Goal: Information Seeking & Learning: Learn about a topic

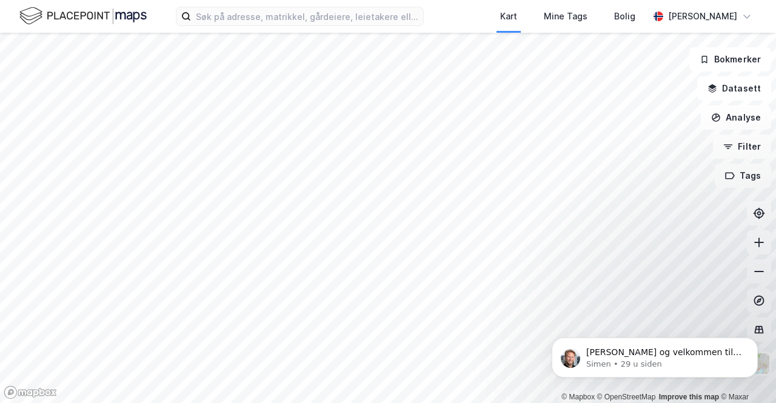
click at [229, 26] on div "Kart Mine Tags Bolig [PERSON_NAME]" at bounding box center [388, 16] width 776 height 33
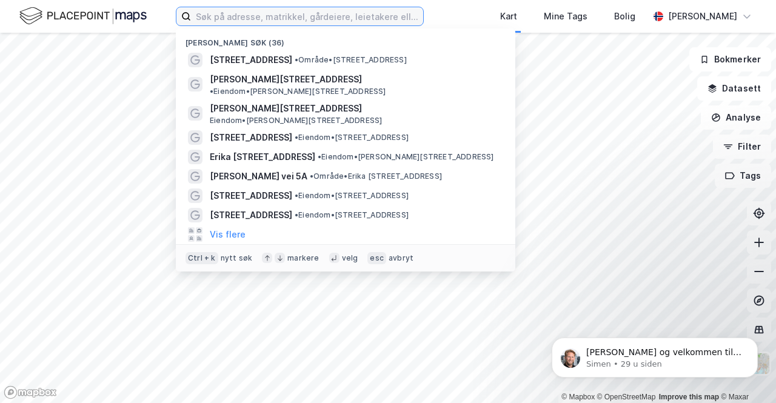
click at [239, 14] on input at bounding box center [307, 16] width 232 height 18
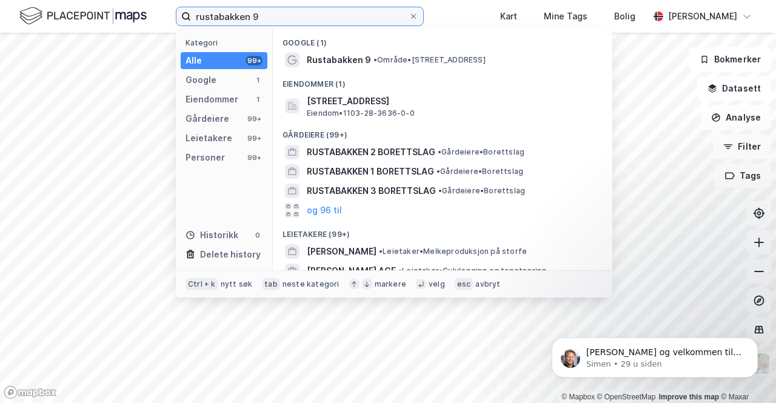
type input "rustabakken 9"
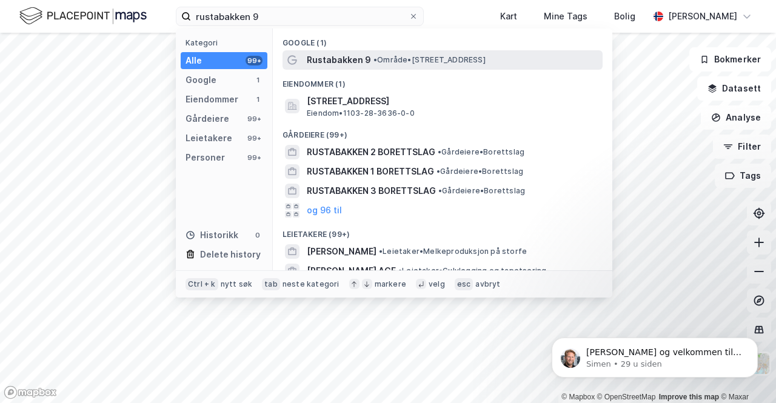
click at [344, 58] on span "Rustabakken 9" at bounding box center [339, 60] width 64 height 15
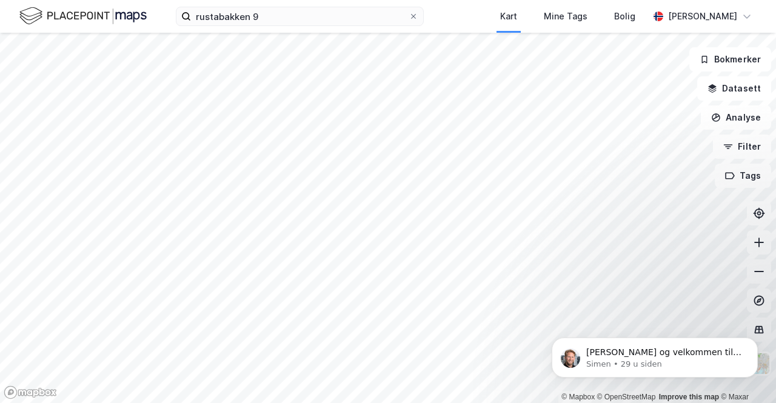
click at [307, 31] on div "rustabakken 9 Kart Mine Tags Bolig [PERSON_NAME]" at bounding box center [388, 16] width 776 height 33
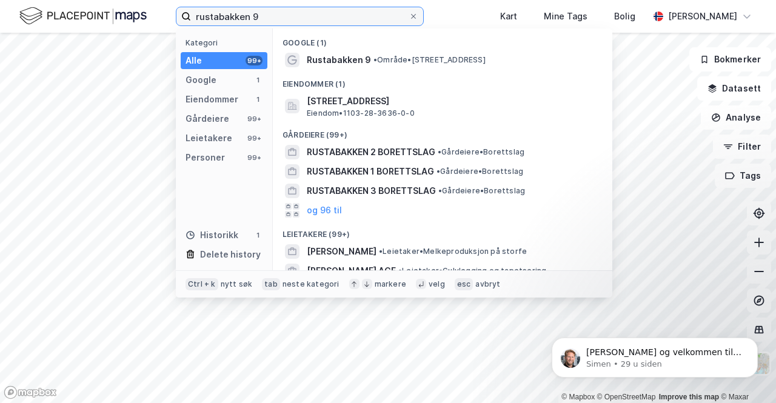
click at [309, 13] on input "rustabakken 9" at bounding box center [300, 16] width 218 height 18
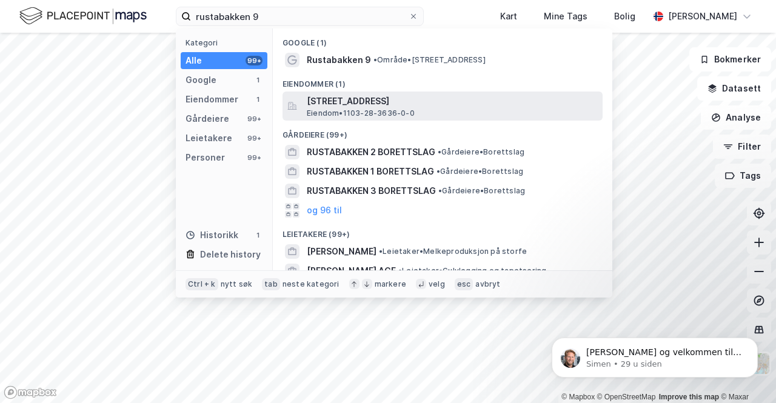
click at [329, 104] on span "[STREET_ADDRESS]" at bounding box center [452, 101] width 291 height 15
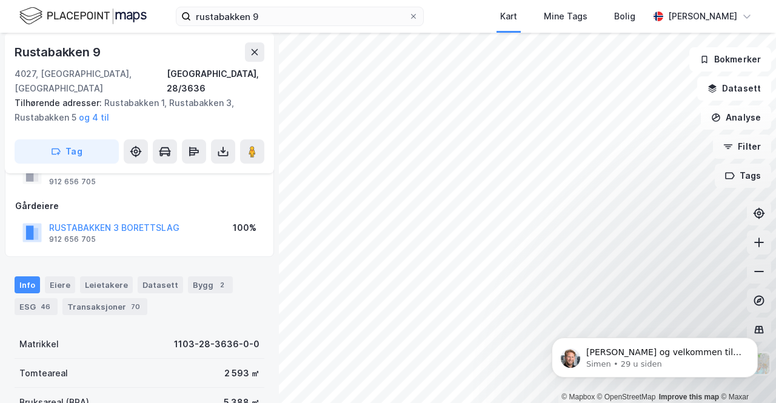
scroll to position [48, 0]
click at [105, 298] on div "Transaksjoner 70" at bounding box center [104, 306] width 85 height 17
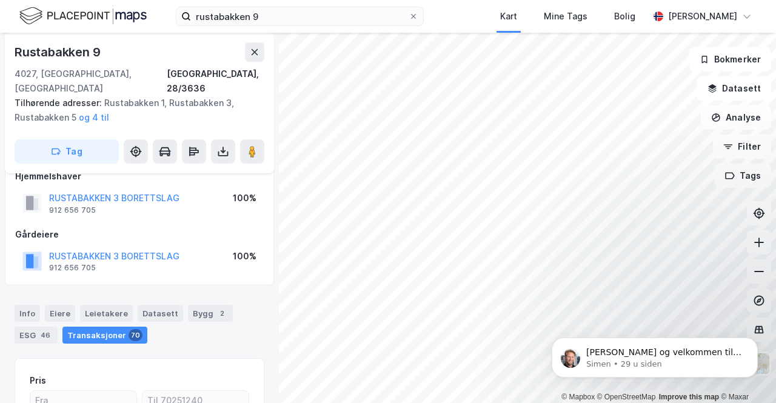
scroll to position [19, 0]
